Goal: Navigation & Orientation: Find specific page/section

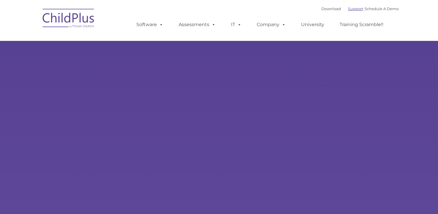
type input ""
select select "MEDIUM"
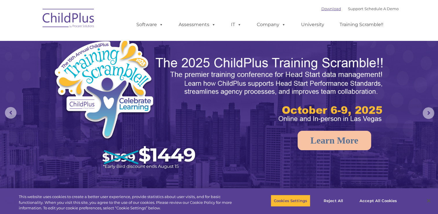
click at [325, 9] on link "Download" at bounding box center [332, 8] width 20 height 5
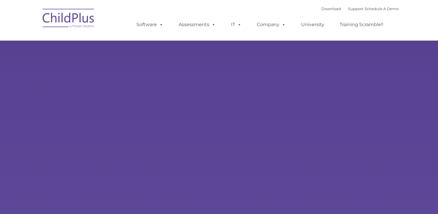
type input ""
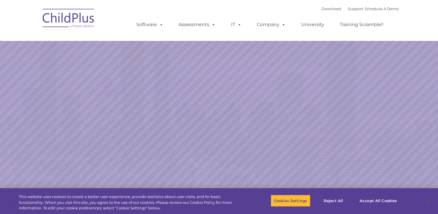
select select "MEDIUM"
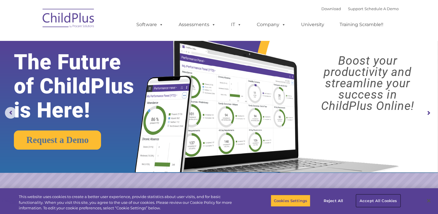
click at [381, 198] on button "Accept All Cookies" at bounding box center [379, 200] width 44 height 12
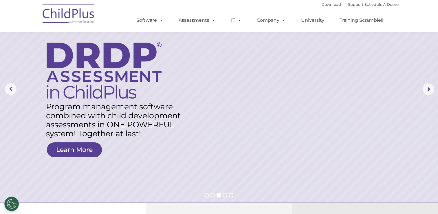
scroll to position [20, 0]
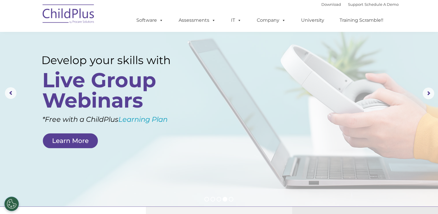
click at [89, 17] on img at bounding box center [69, 14] width 58 height 29
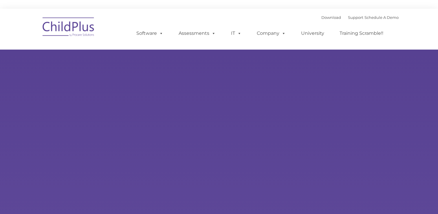
select select "MEDIUM"
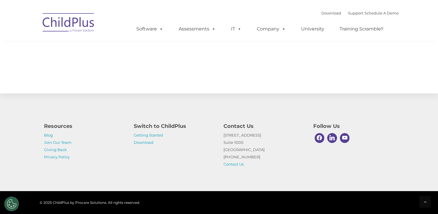
scroll to position [648, 0]
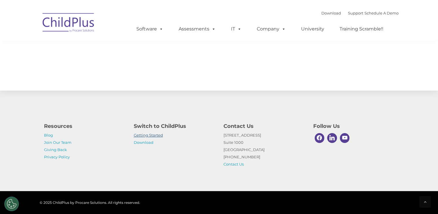
click at [152, 135] on link "Getting Started" at bounding box center [148, 135] width 29 height 5
